Goal: Task Accomplishment & Management: Manage account settings

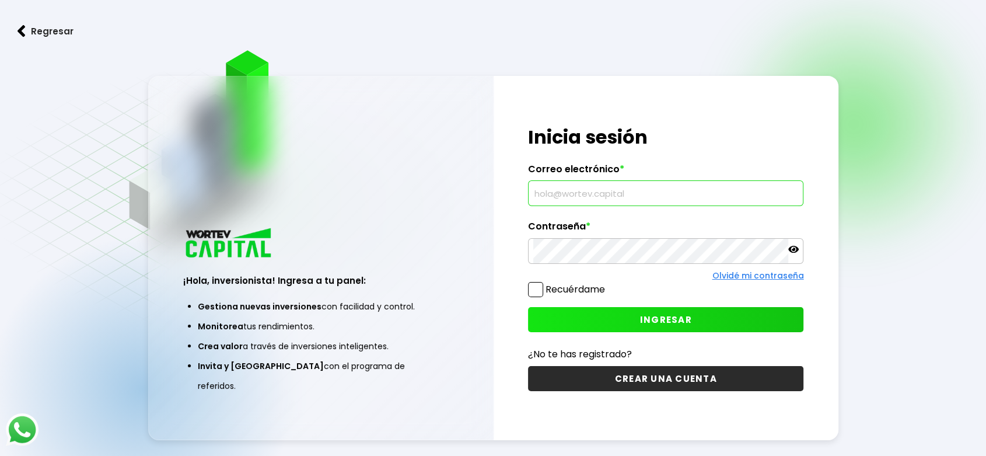
click at [587, 195] on input "text" at bounding box center [665, 193] width 265 height 24
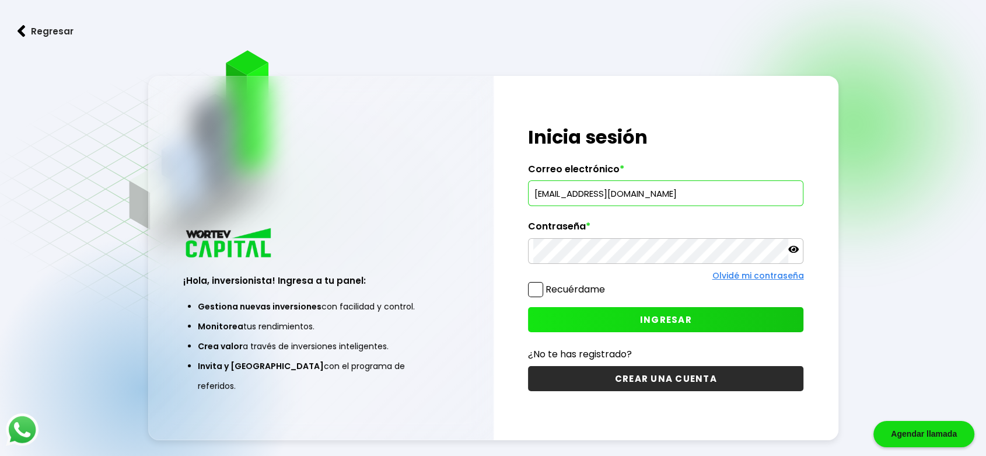
type input "[EMAIL_ADDRESS][DOMAIN_NAME]"
click at [797, 247] on icon at bounding box center [793, 249] width 10 height 10
click at [649, 320] on span "INGRESAR" at bounding box center [666, 319] width 52 height 12
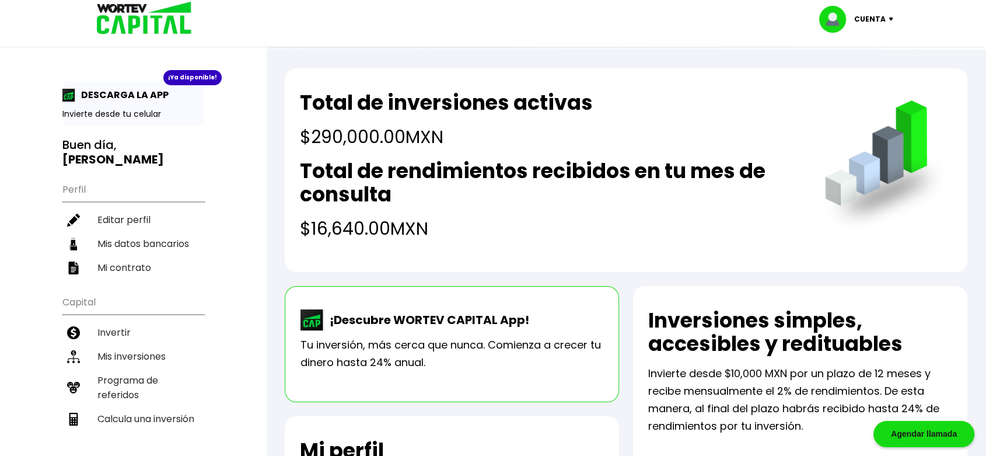
click at [877, 19] on p "Cuenta" at bounding box center [869, 18] width 31 height 17
click at [844, 73] on li "Cerrar sesión" at bounding box center [857, 78] width 93 height 24
